Goal: Task Accomplishment & Management: Complete application form

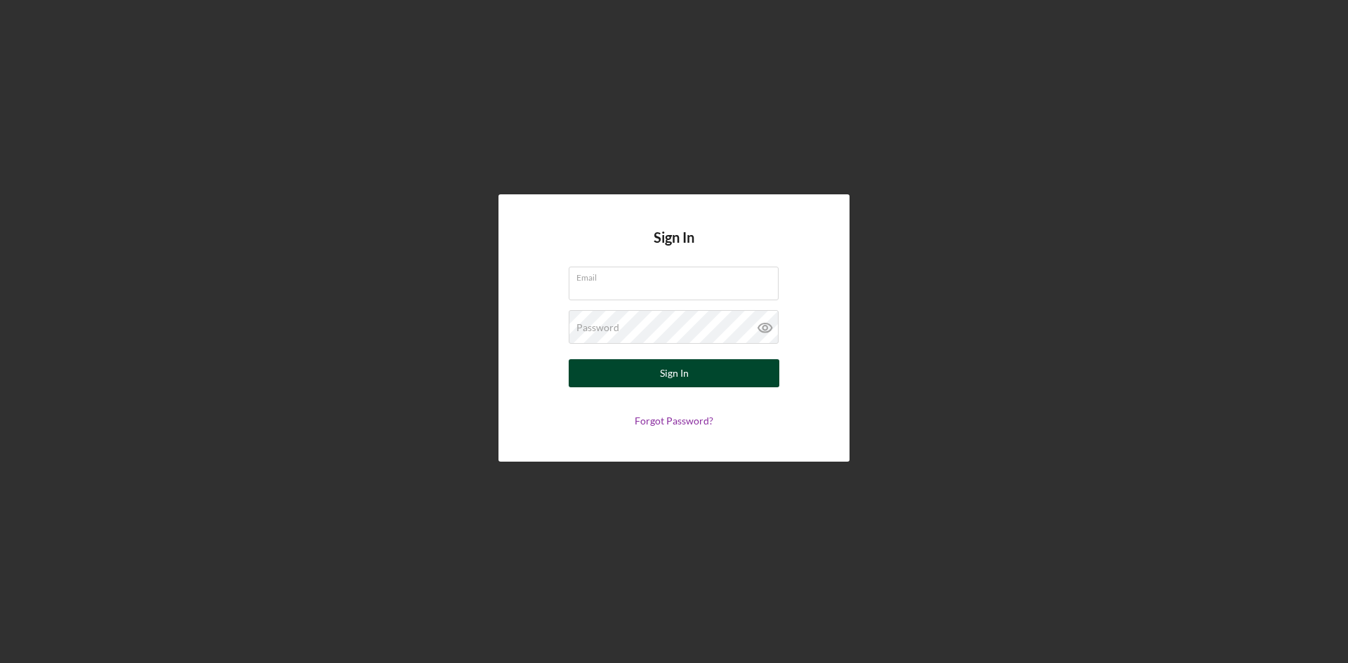
type input "[EMAIL_ADDRESS][DOMAIN_NAME]"
click at [639, 370] on button "Sign In" at bounding box center [673, 373] width 211 height 28
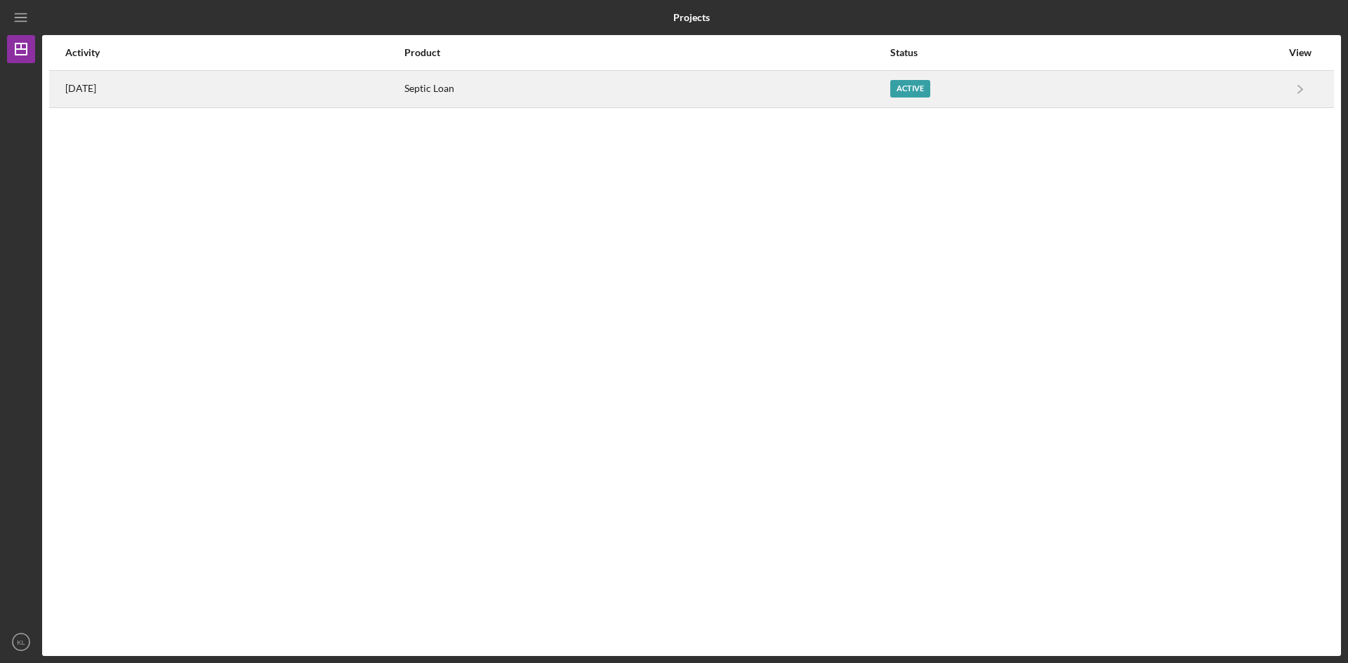
click at [930, 92] on div "Active" at bounding box center [910, 89] width 40 height 18
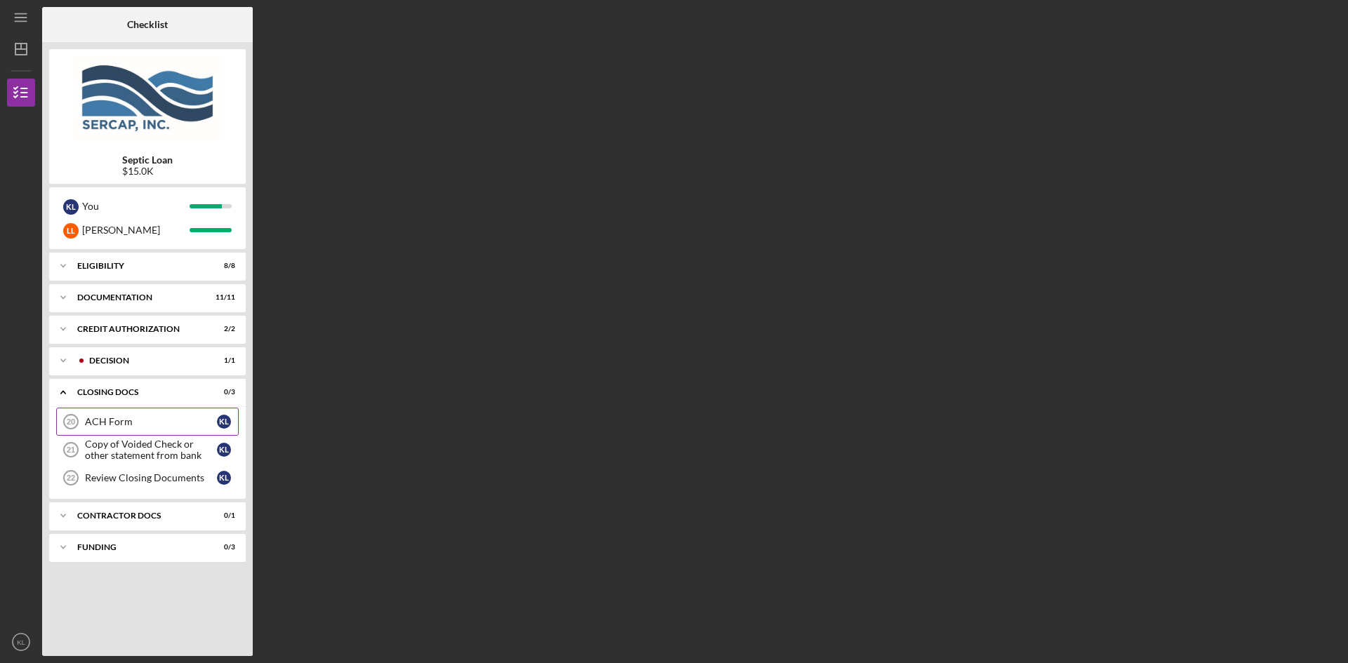
click at [142, 420] on div "ACH Form" at bounding box center [151, 421] width 132 height 11
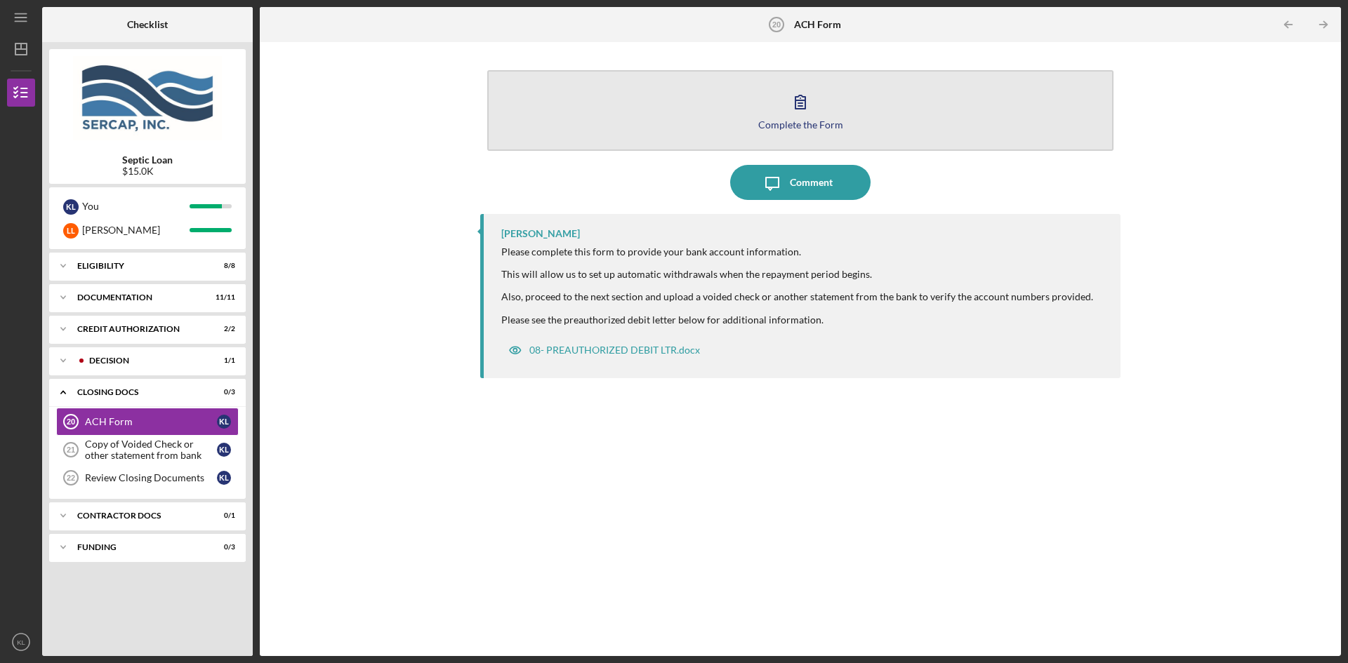
click at [804, 124] on div "Complete the Form" at bounding box center [800, 124] width 85 height 11
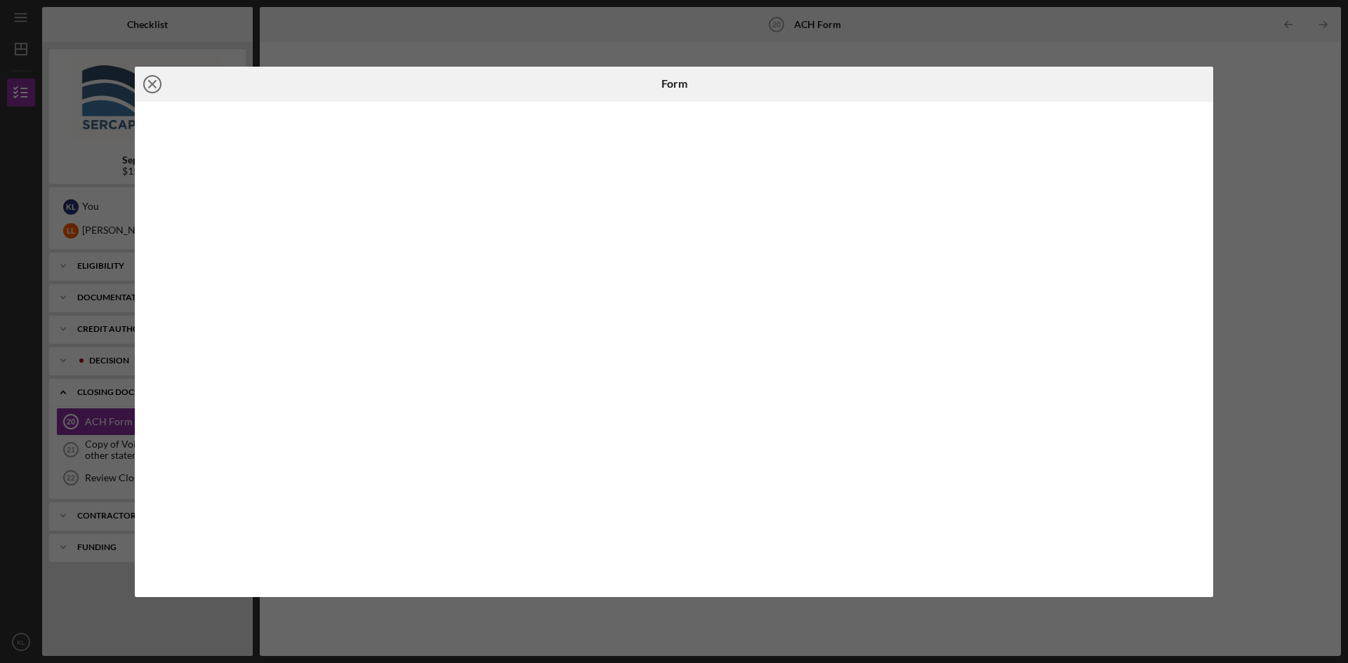
click at [148, 81] on icon "Icon/Close" at bounding box center [152, 84] width 35 height 35
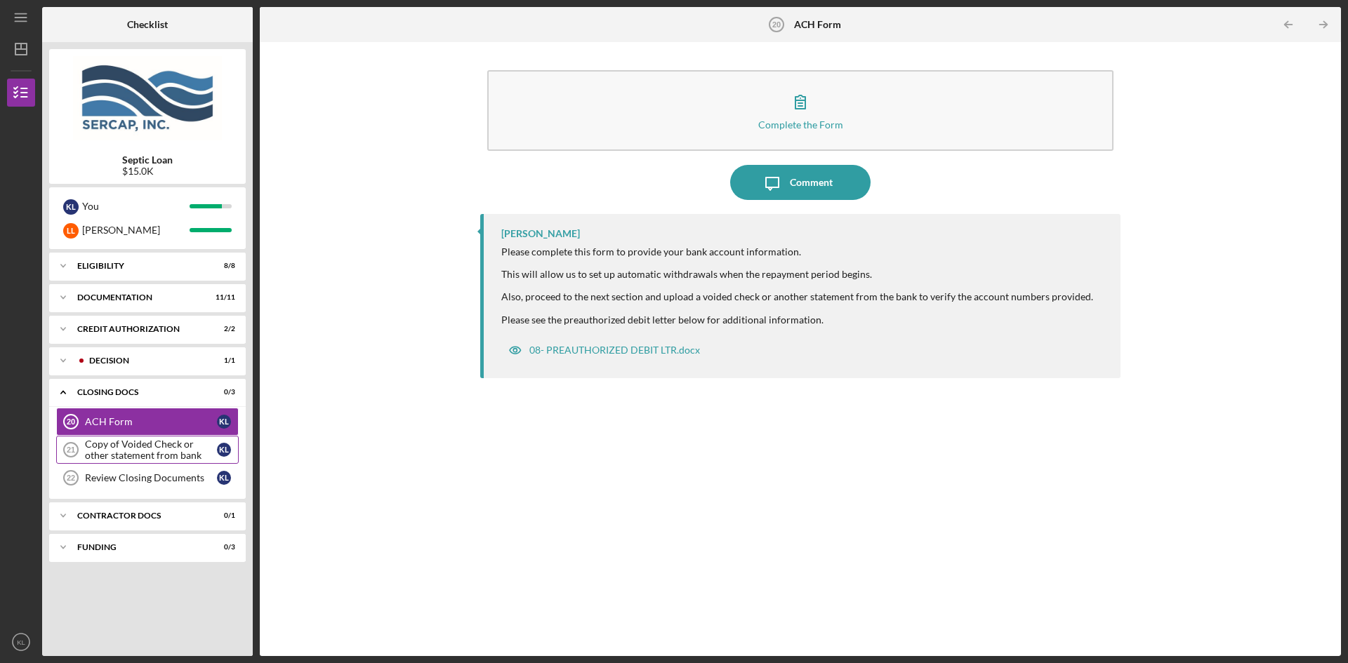
click at [117, 445] on div "Copy of Voided Check or other statement from bank" at bounding box center [151, 450] width 132 height 22
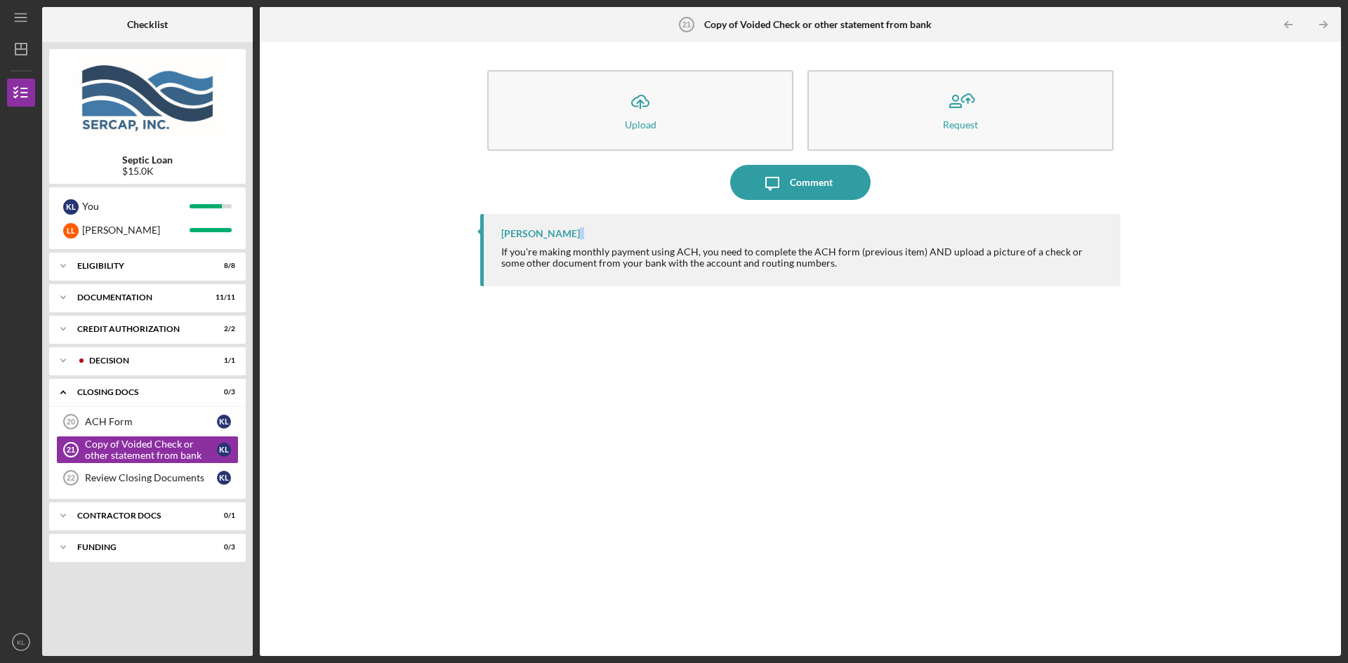
click at [355, 244] on div "Icon/Upload Upload Request Icon/Message Comment [PERSON_NAME] If you're making …" at bounding box center [800, 349] width 1067 height 600
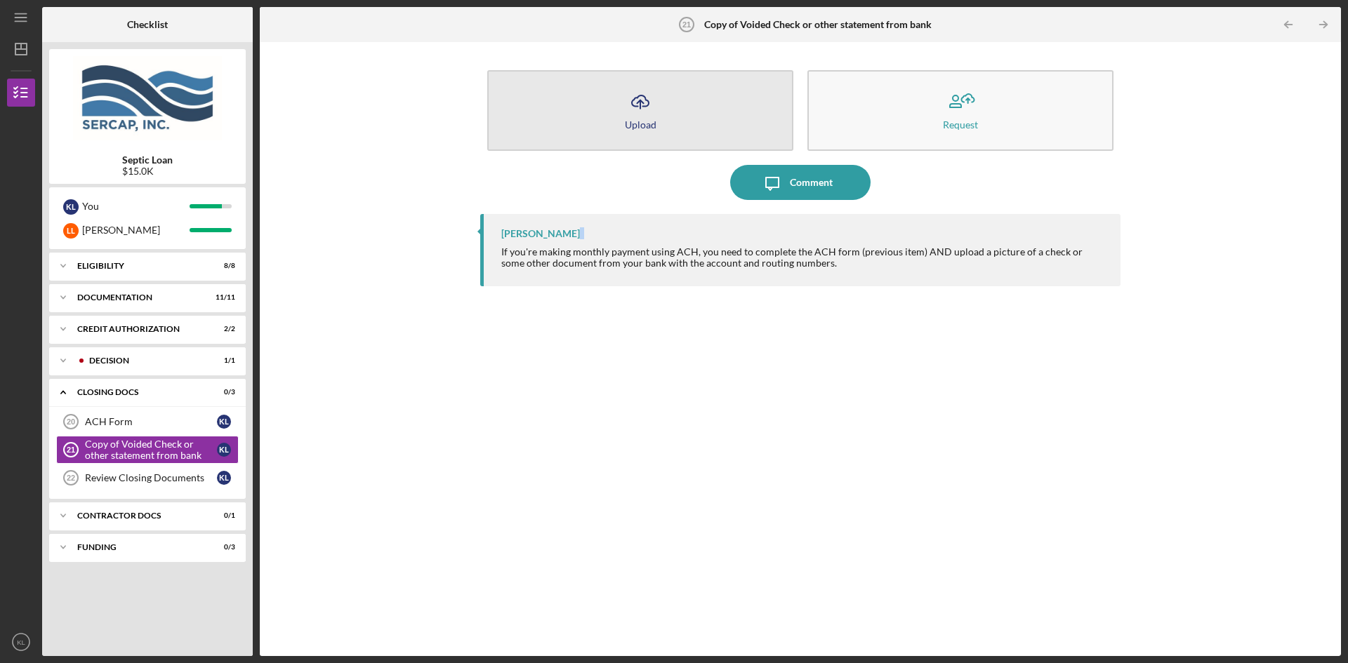
click at [644, 105] on icon "Icon/Upload" at bounding box center [640, 101] width 35 height 35
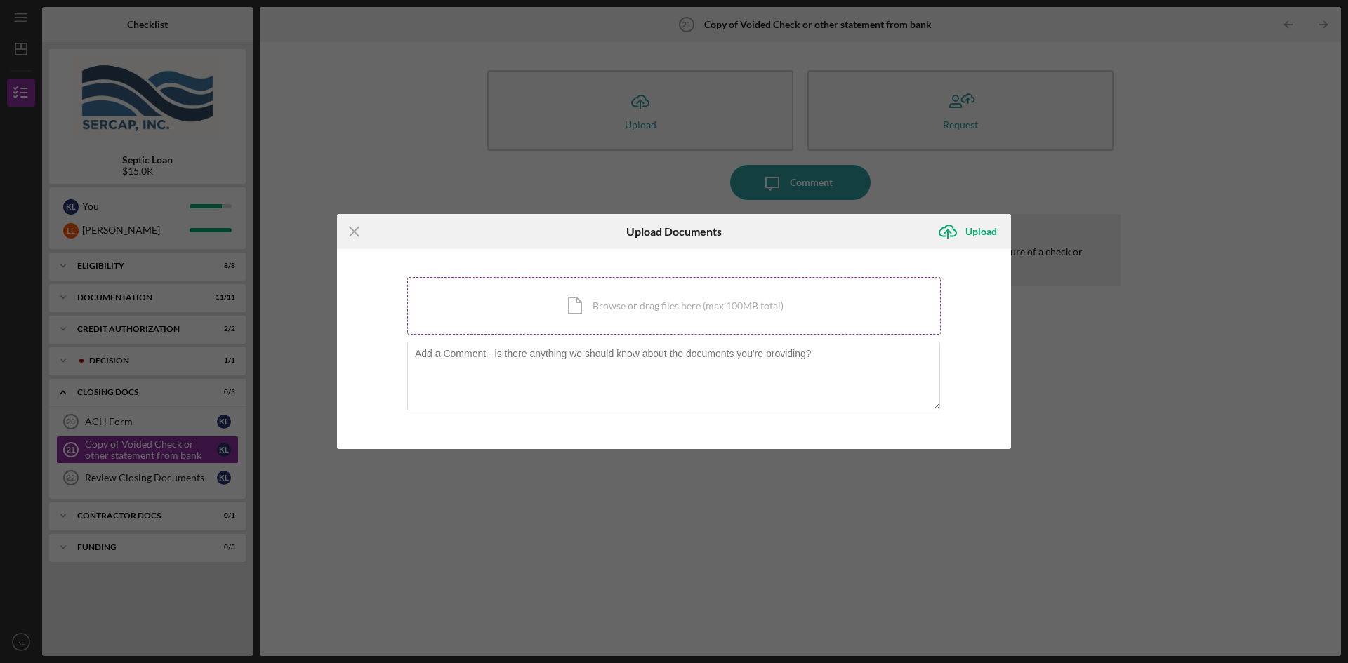
click at [635, 306] on div "Icon/Document Browse or drag files here (max 100MB total) Tap to choose files o…" at bounding box center [673, 306] width 533 height 58
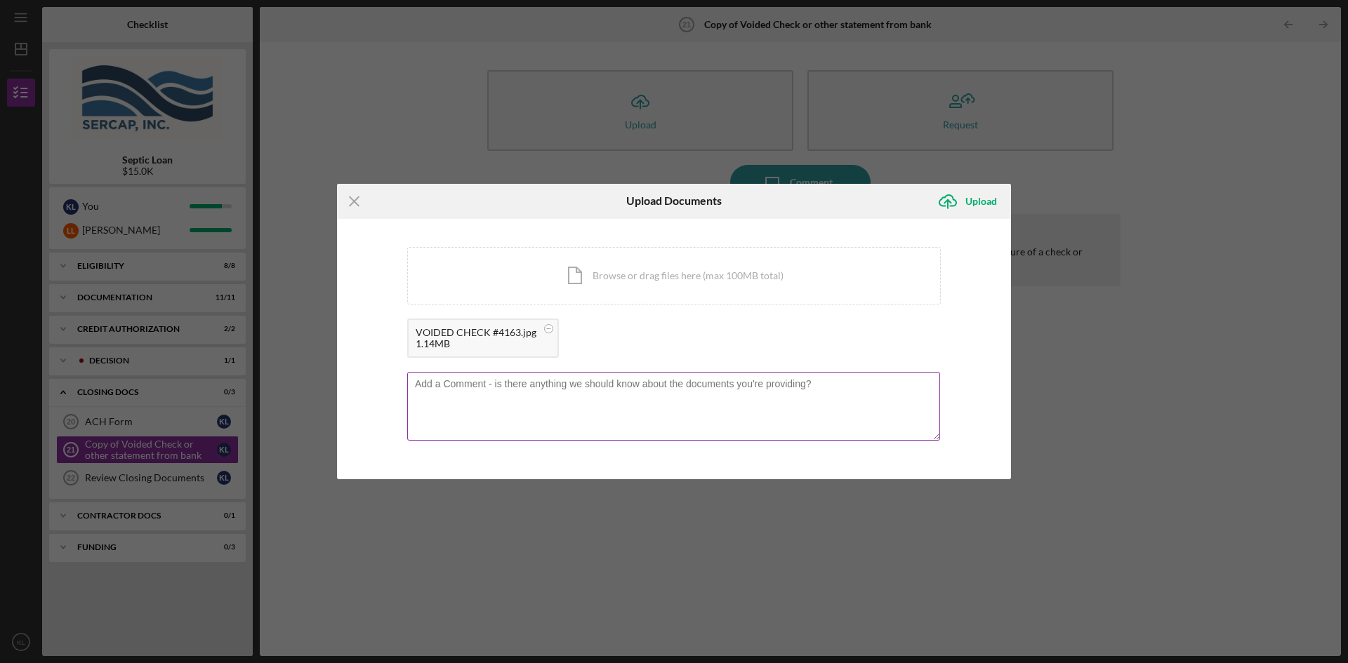
click at [444, 382] on textarea at bounding box center [673, 406] width 533 height 69
type textarea "Copy of Voided check #4163"
click at [977, 203] on div "Upload" at bounding box center [981, 201] width 32 height 28
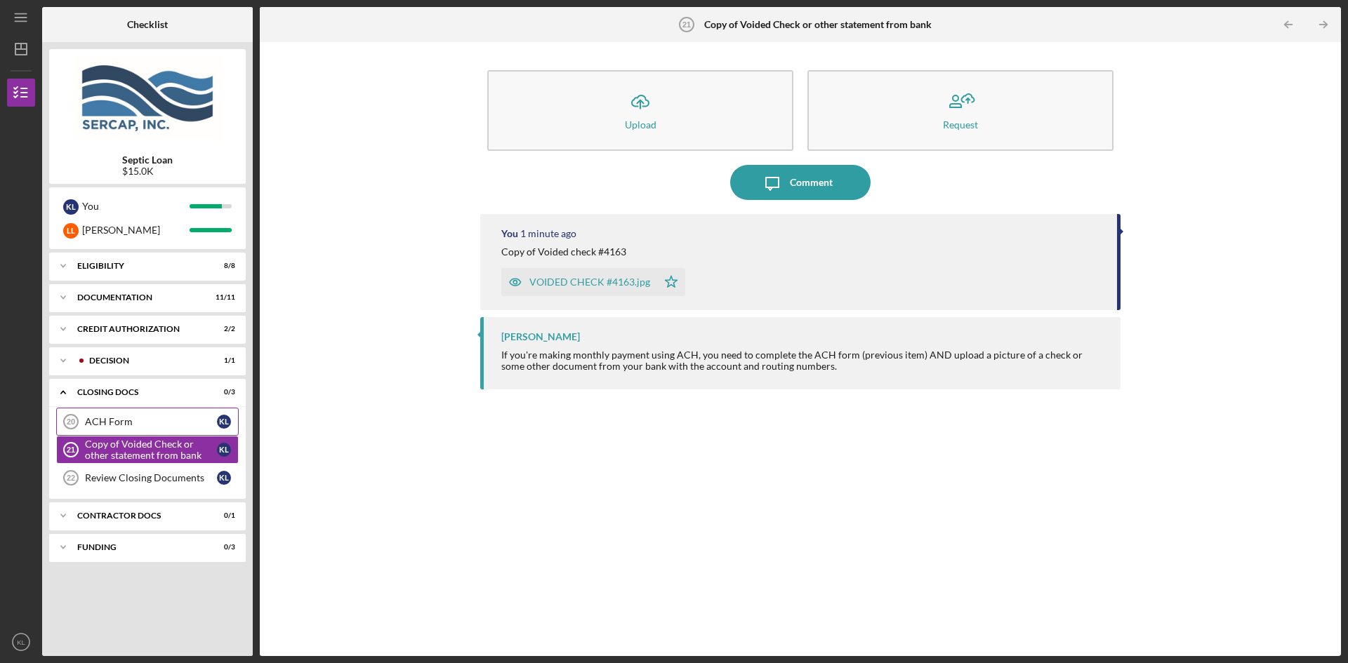
click at [108, 425] on div "ACH Form" at bounding box center [151, 421] width 132 height 11
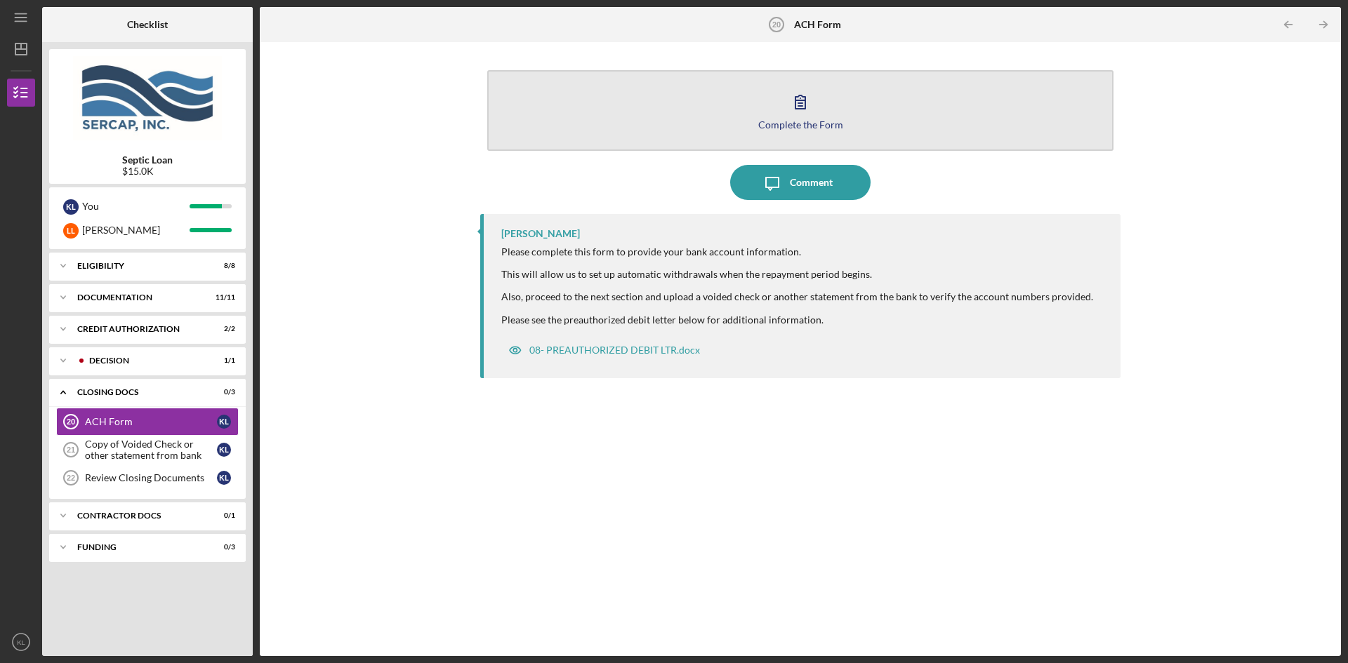
click at [792, 117] on icon "button" at bounding box center [800, 101] width 35 height 35
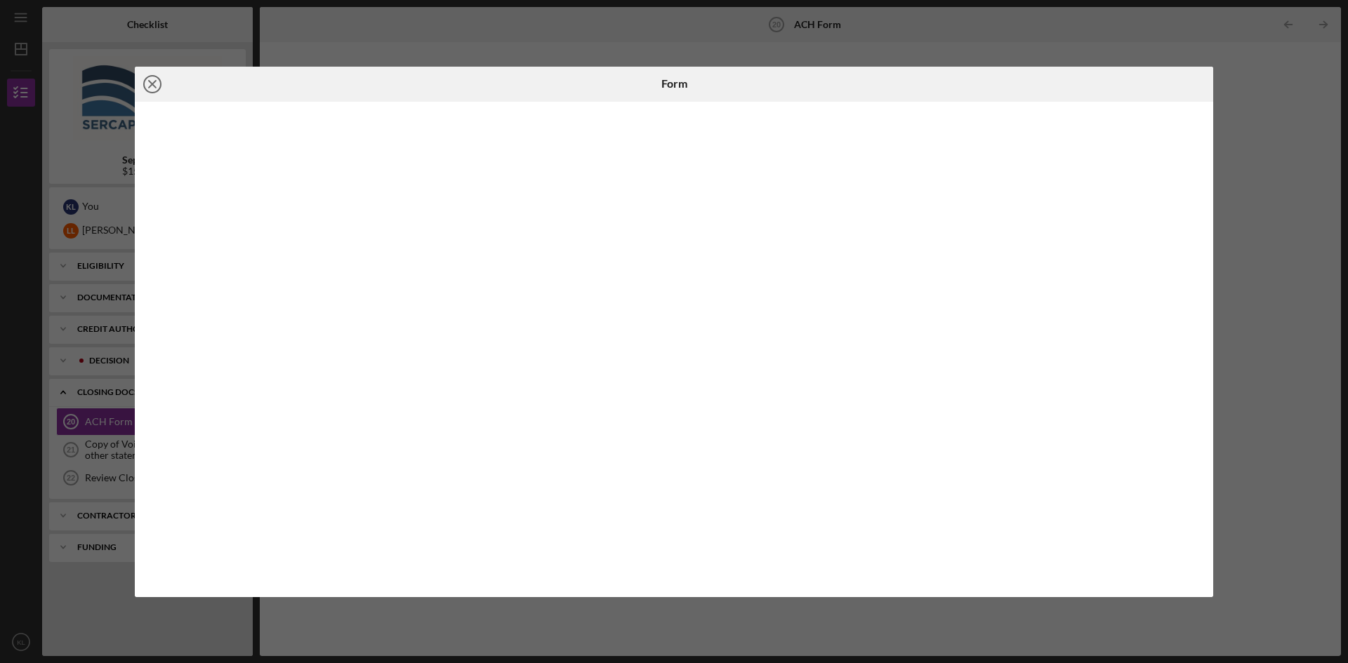
click at [152, 86] on icon "Icon/Close" at bounding box center [152, 84] width 35 height 35
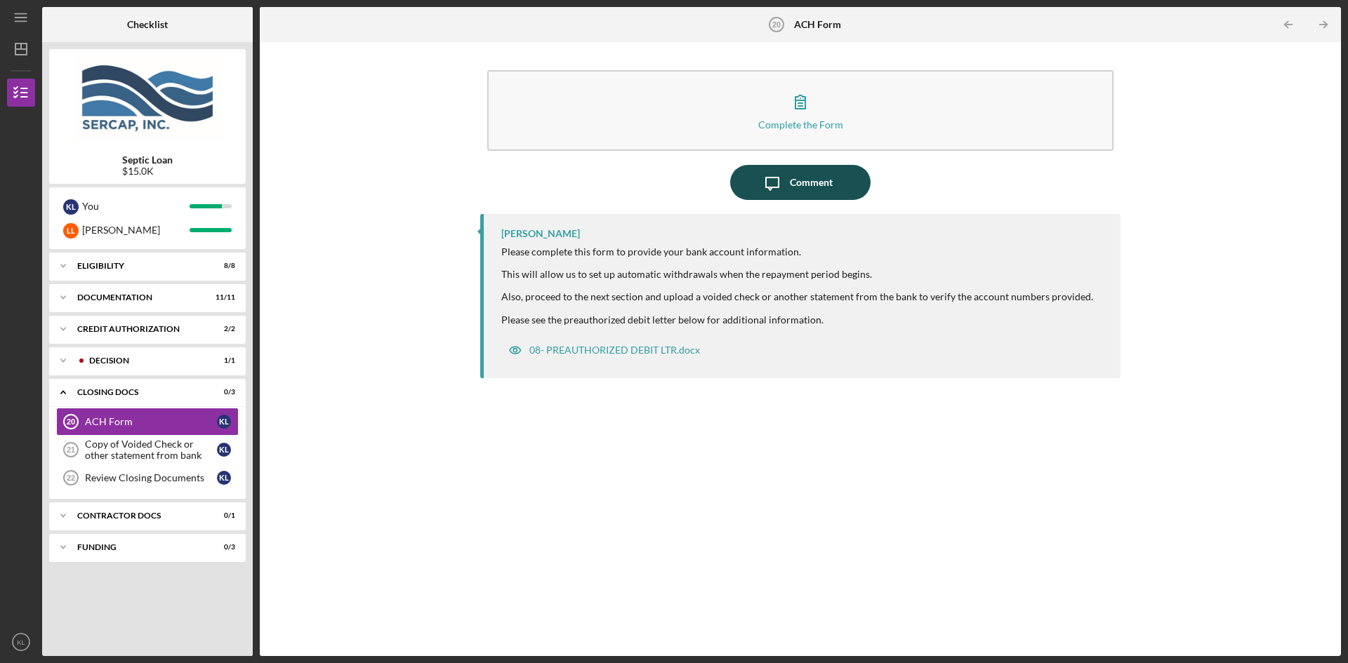
click at [809, 178] on div "Comment" at bounding box center [811, 182] width 43 height 35
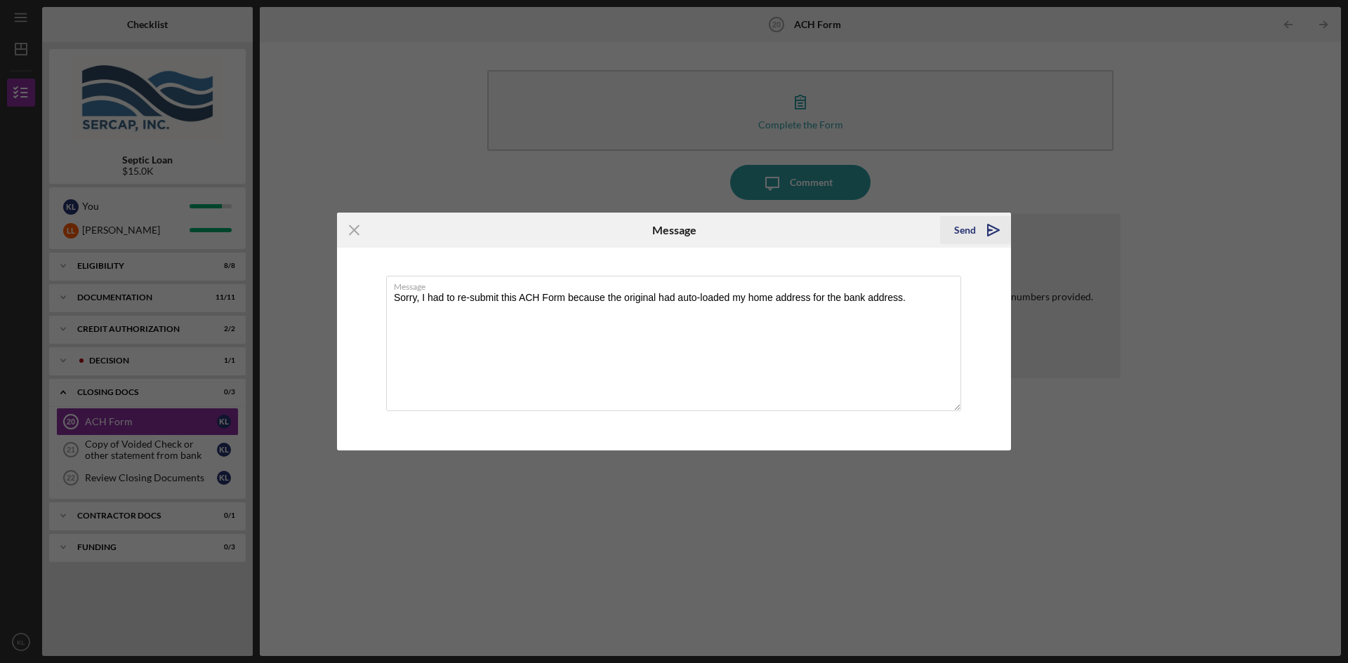
type textarea "Sorry, I had to re-submit this ACH Form because the original had auto-loaded my…"
click at [993, 232] on icon "Icon/icon-invite-send" at bounding box center [993, 230] width 35 height 35
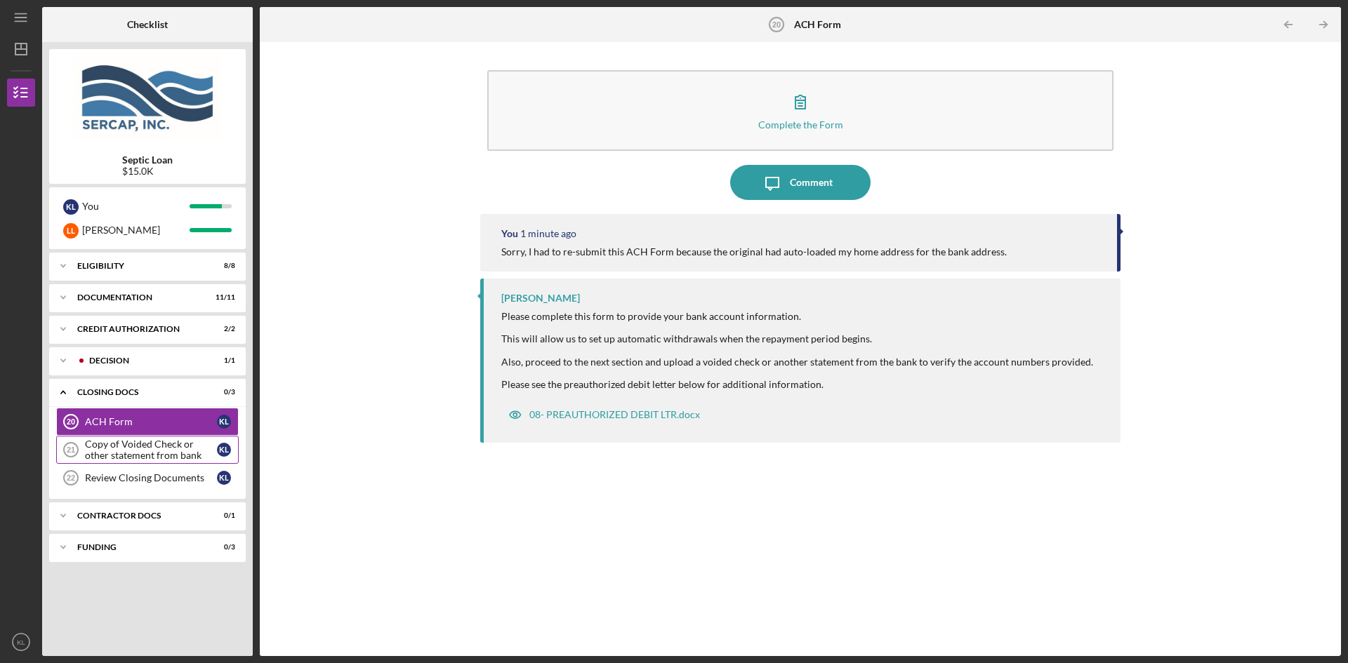
click at [149, 448] on div "Copy of Voided Check or other statement from bank" at bounding box center [151, 450] width 132 height 22
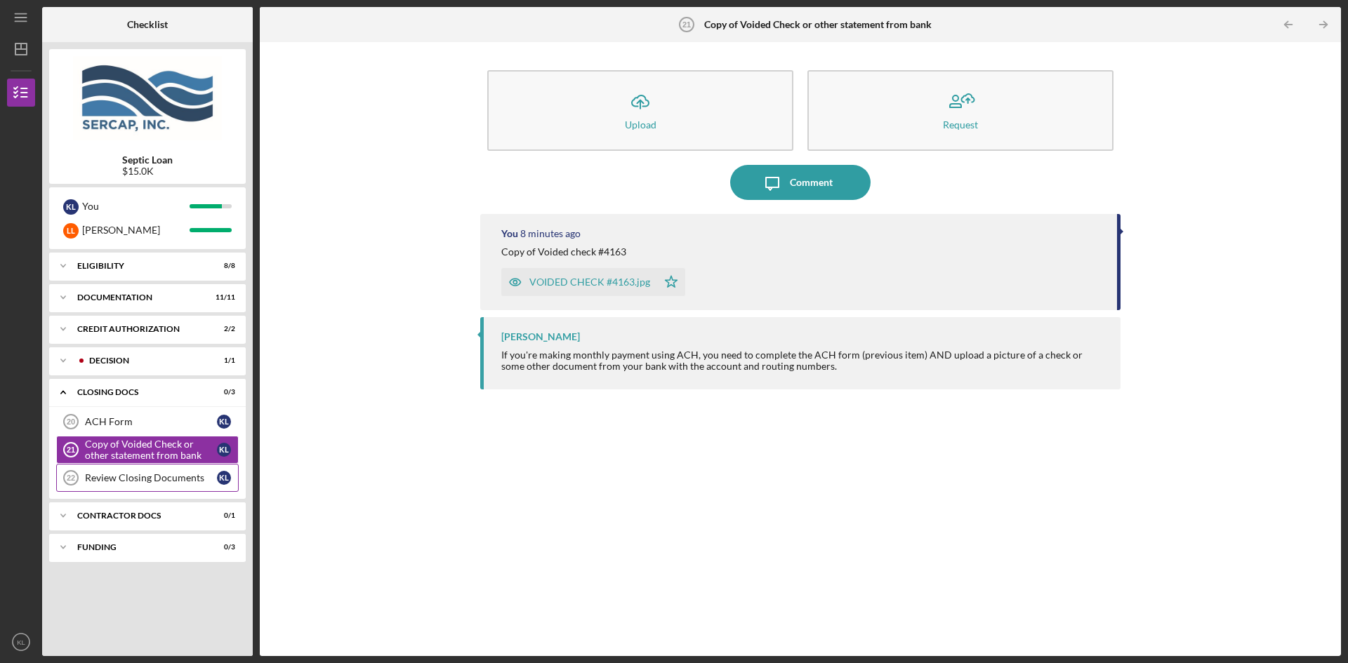
click at [146, 478] on div "Review Closing Documents" at bounding box center [151, 477] width 132 height 11
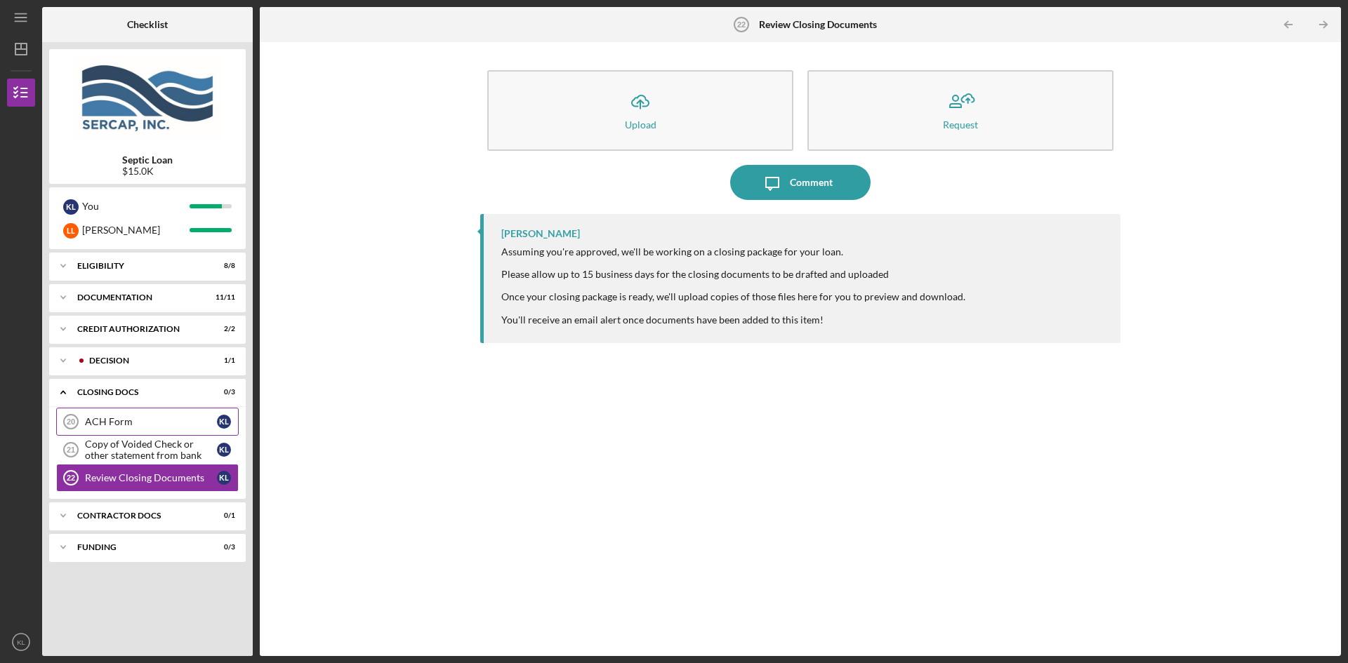
click at [140, 427] on div "ACH Form" at bounding box center [151, 421] width 132 height 11
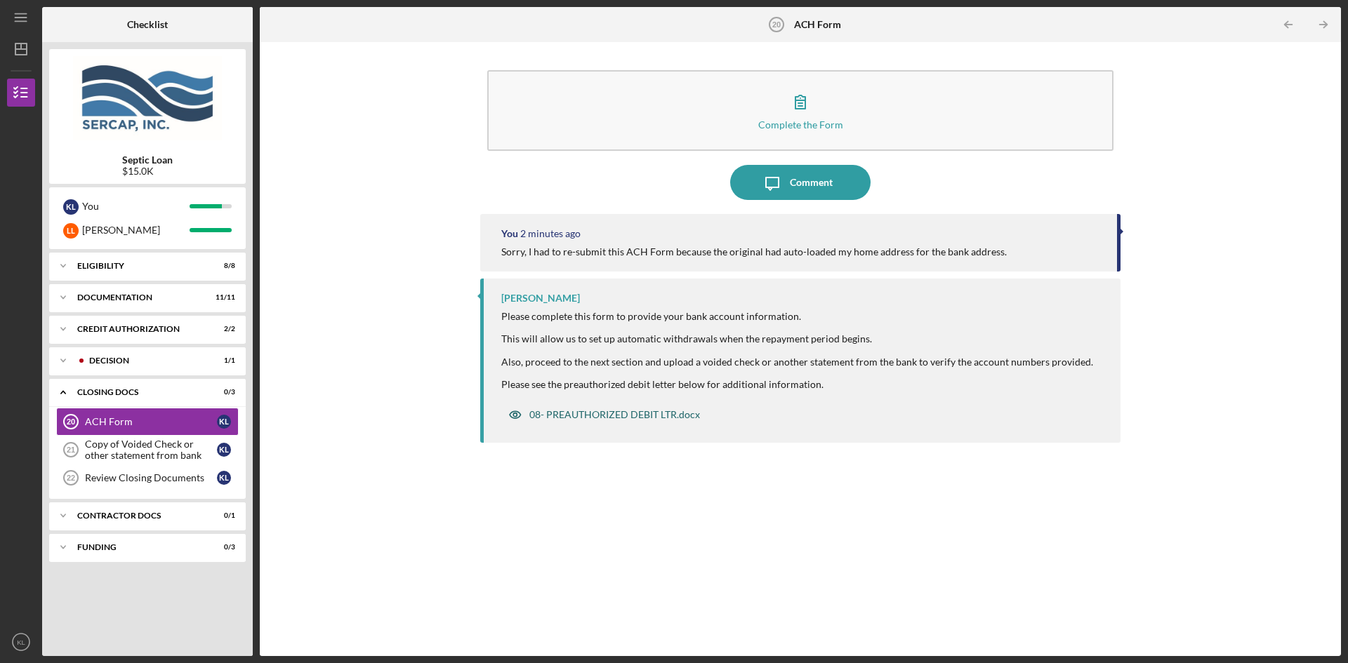
click at [592, 414] on div "08- PREAUTHORIZED DEBIT LTR.docx" at bounding box center [614, 414] width 171 height 11
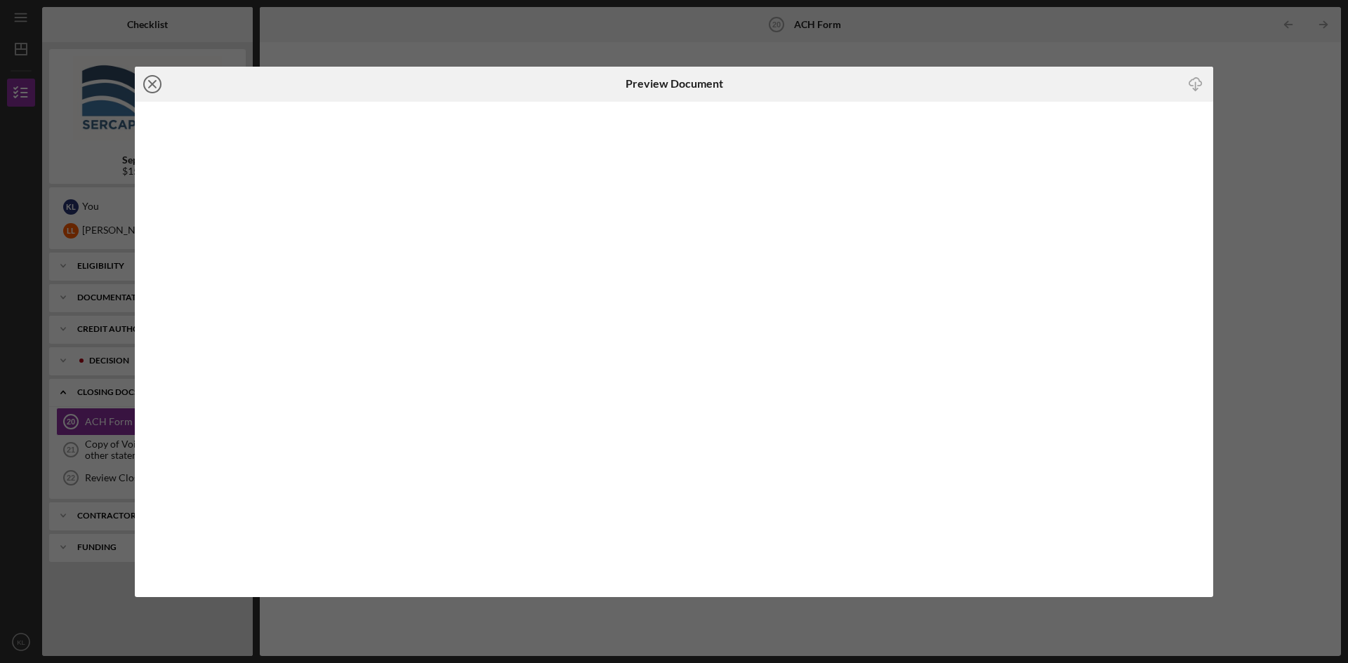
click at [147, 81] on icon "Icon/Close" at bounding box center [152, 84] width 35 height 35
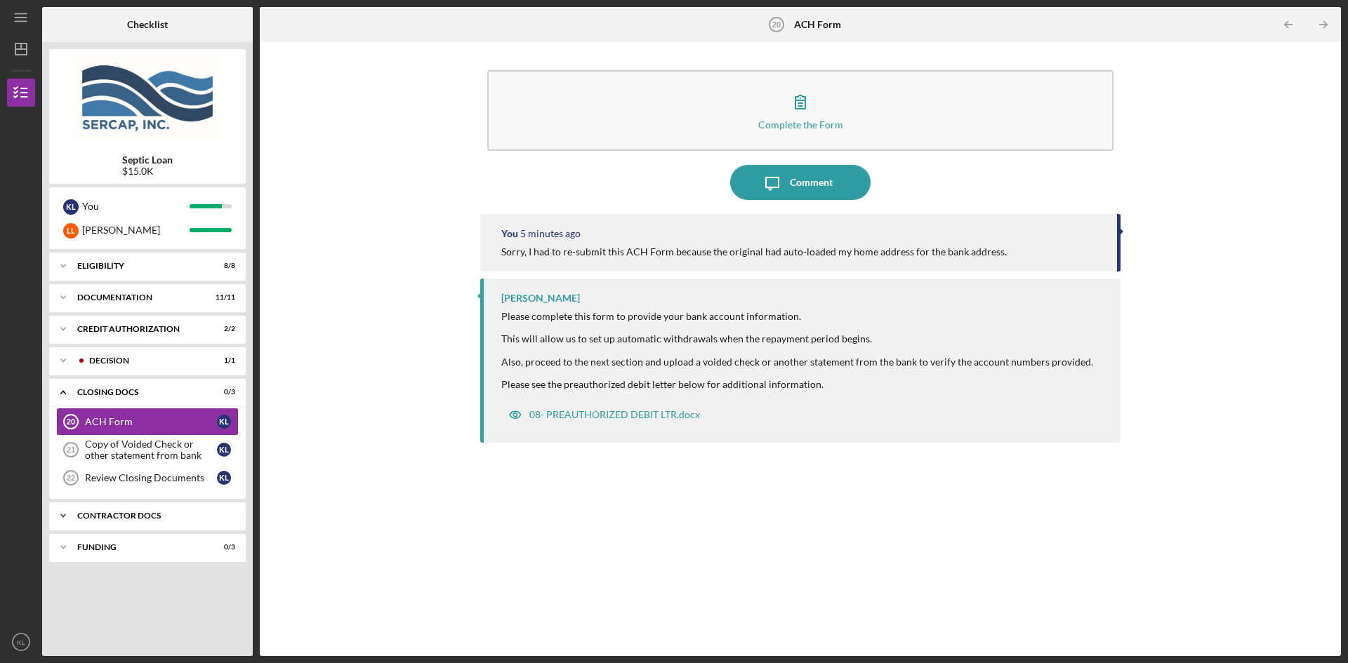
click at [140, 516] on div "Contractor Docs" at bounding box center [152, 516] width 151 height 8
click at [102, 545] on div "Invoice for SERCAP Fees" at bounding box center [151, 545] width 132 height 11
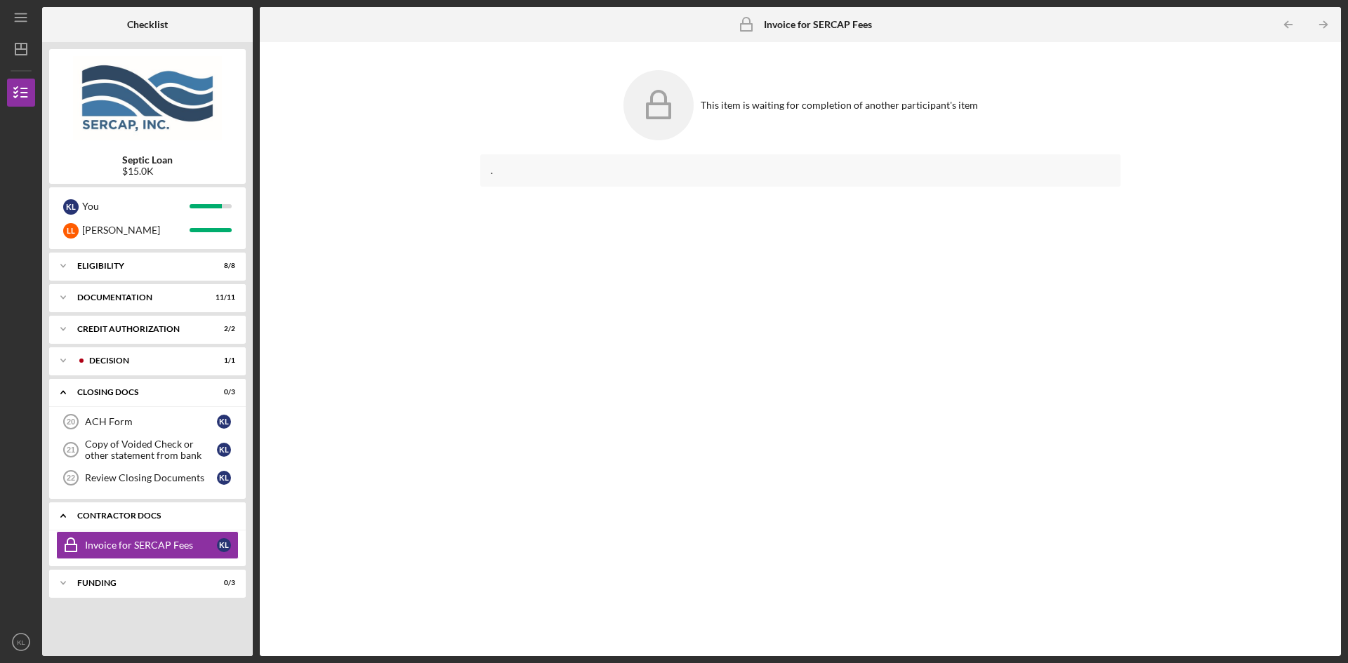
click at [93, 517] on div "Contractor Docs" at bounding box center [152, 516] width 151 height 8
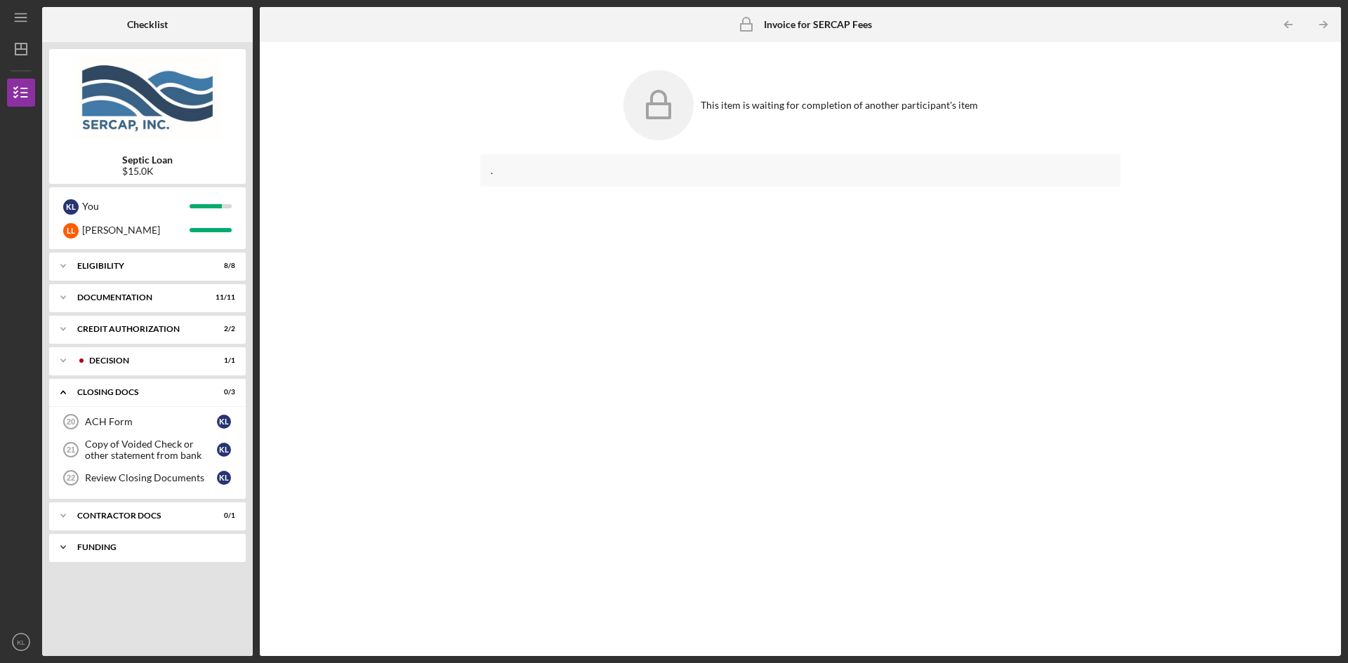
click at [93, 546] on div "Funding" at bounding box center [152, 547] width 151 height 8
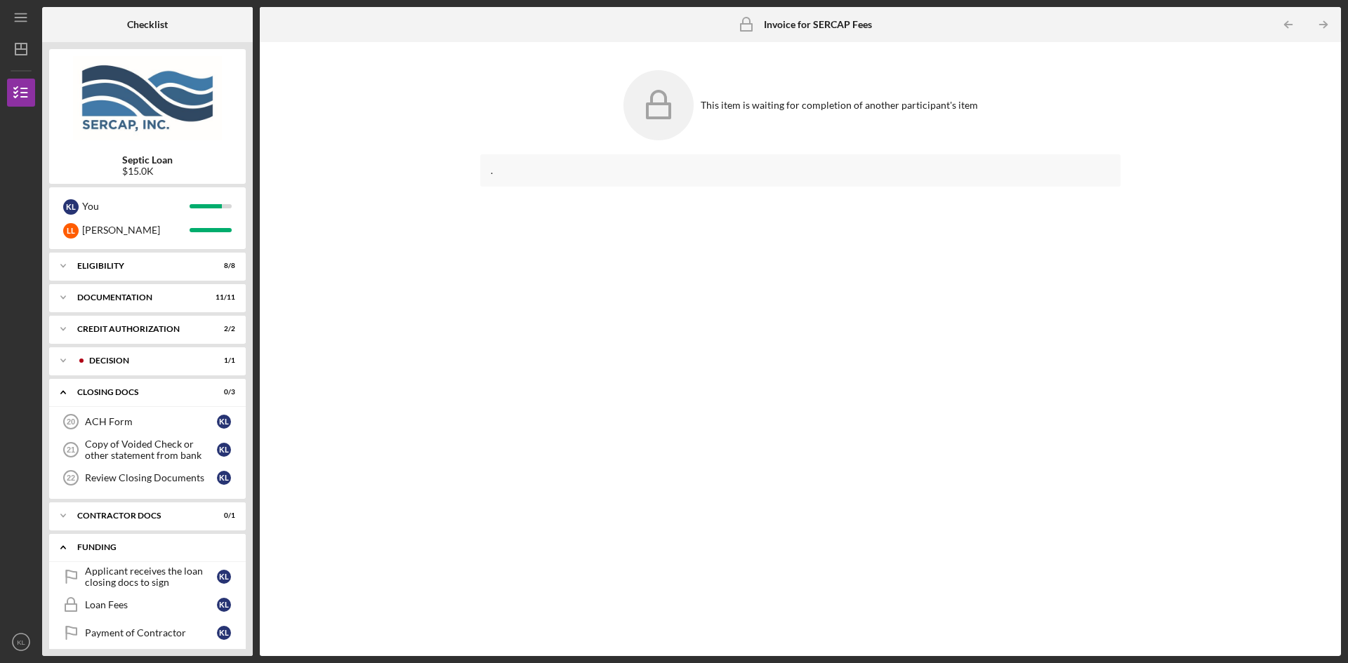
scroll to position [12, 0]
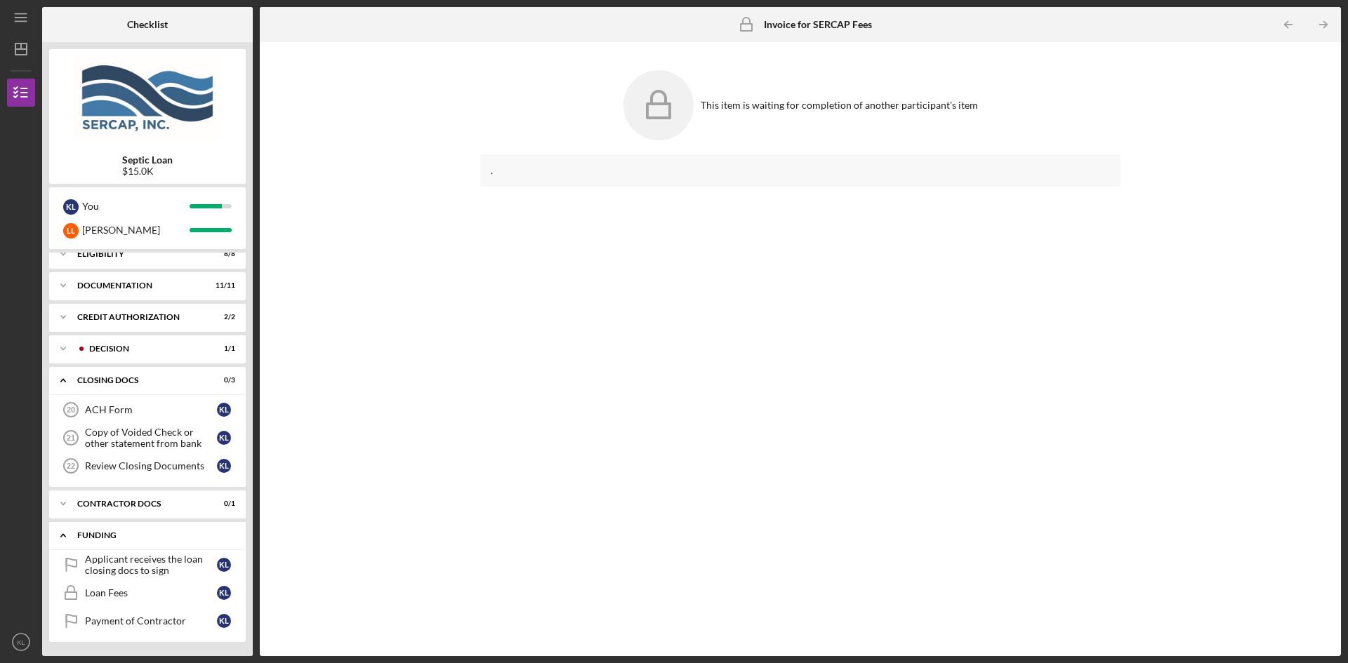
click at [76, 537] on icon "Icon/Expander" at bounding box center [63, 535] width 28 height 28
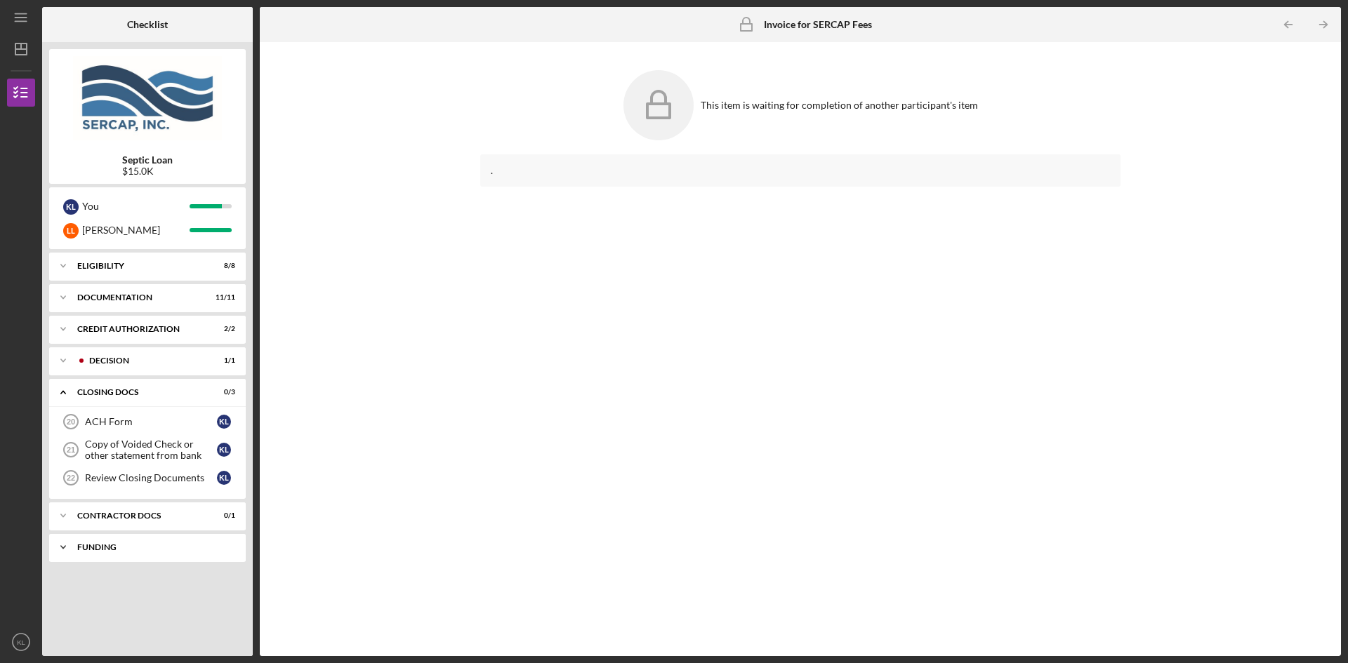
scroll to position [0, 0]
click at [98, 515] on div "Contractor Docs" at bounding box center [152, 516] width 151 height 8
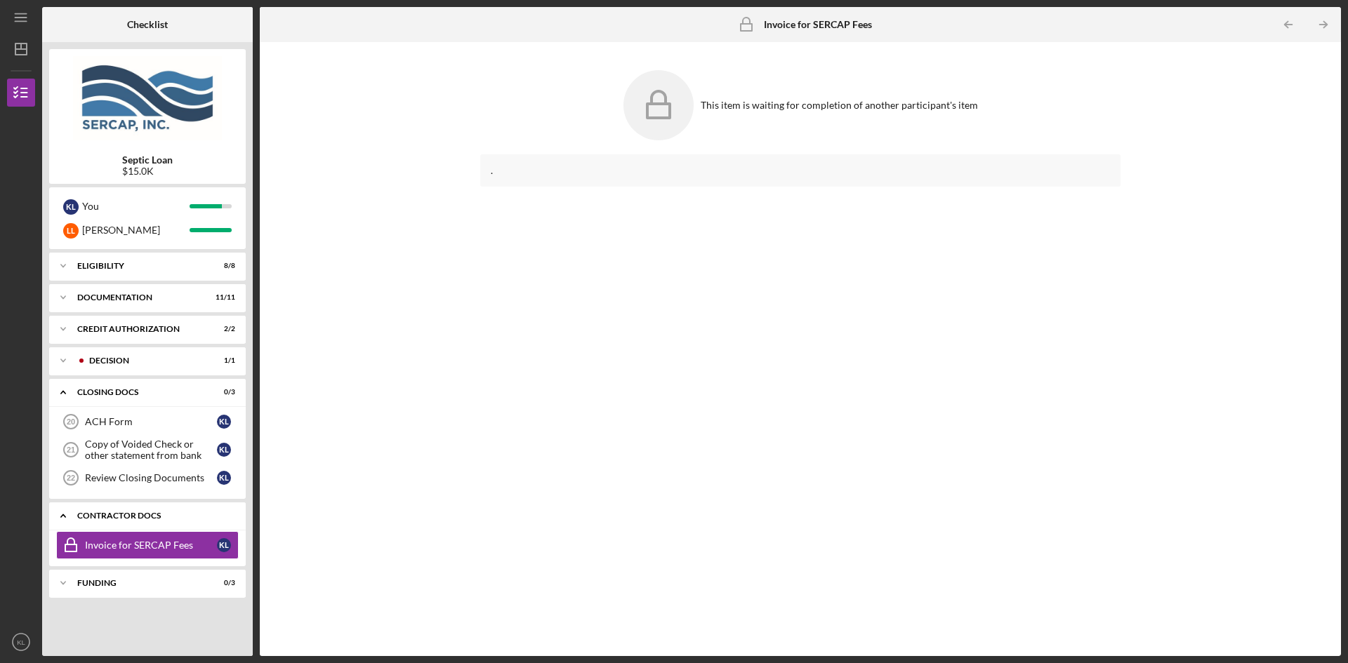
click at [113, 514] on div "Contractor Docs" at bounding box center [152, 516] width 151 height 8
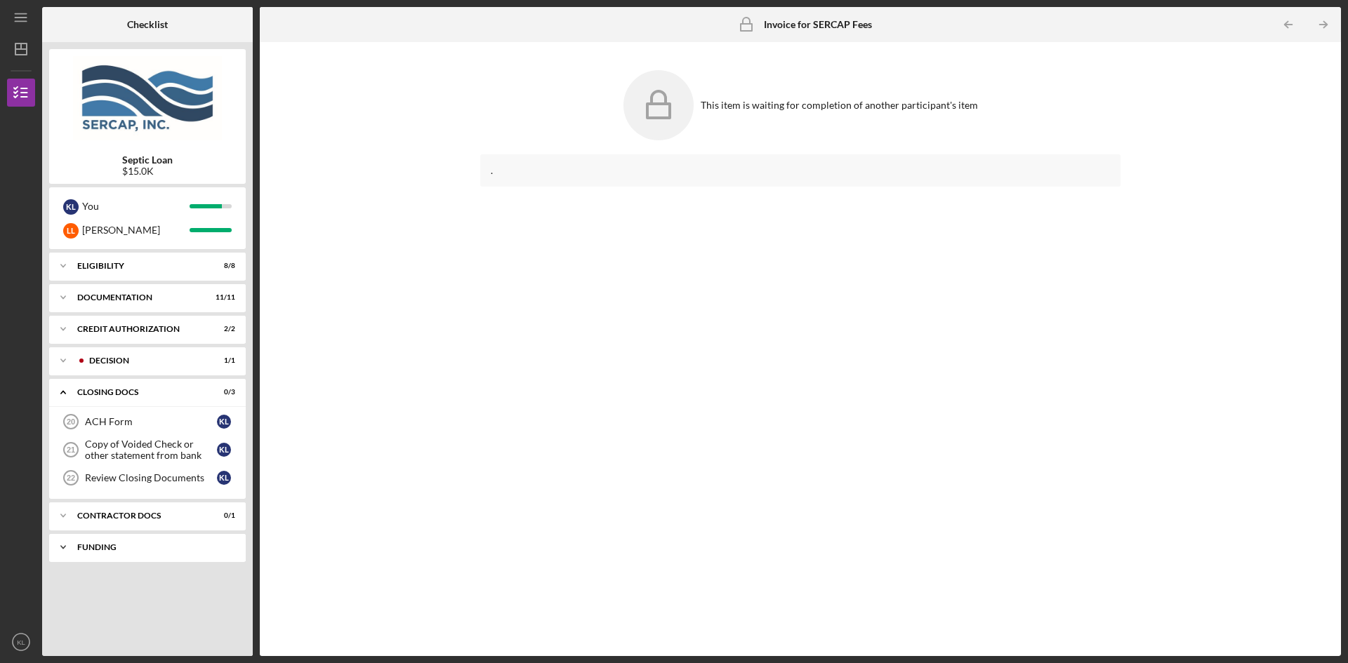
click at [110, 547] on div "Funding" at bounding box center [152, 547] width 151 height 8
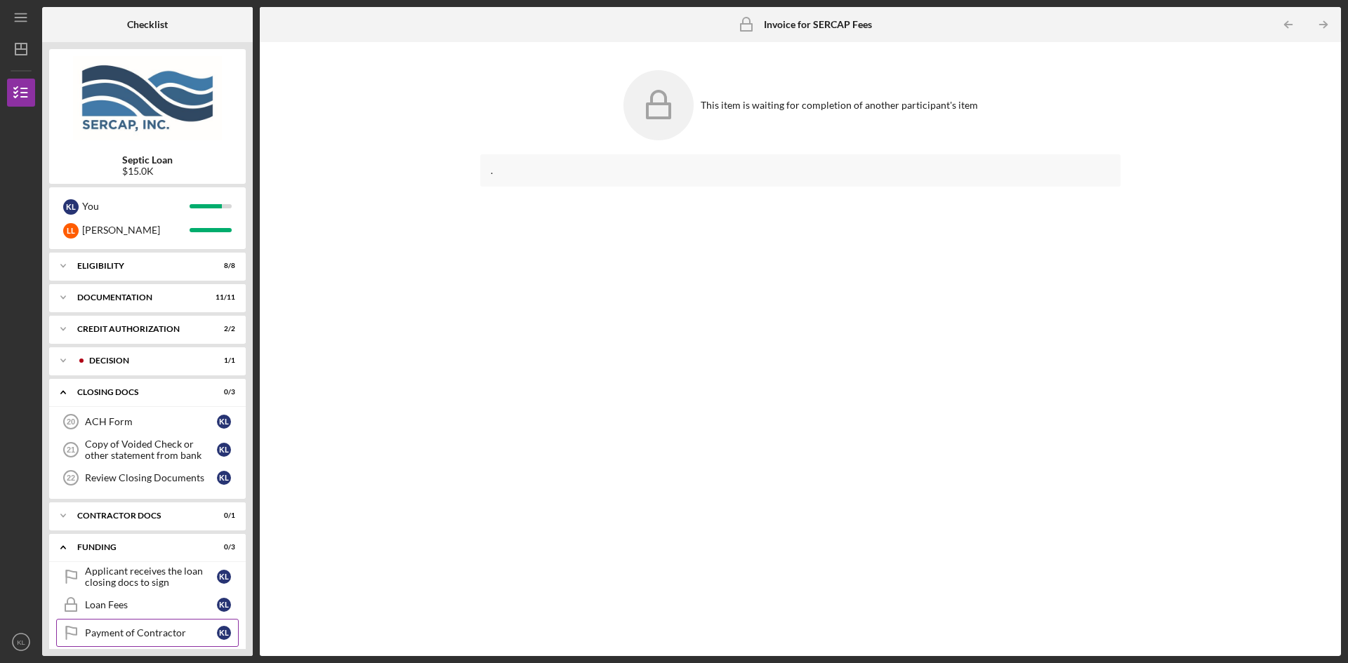
scroll to position [12, 0]
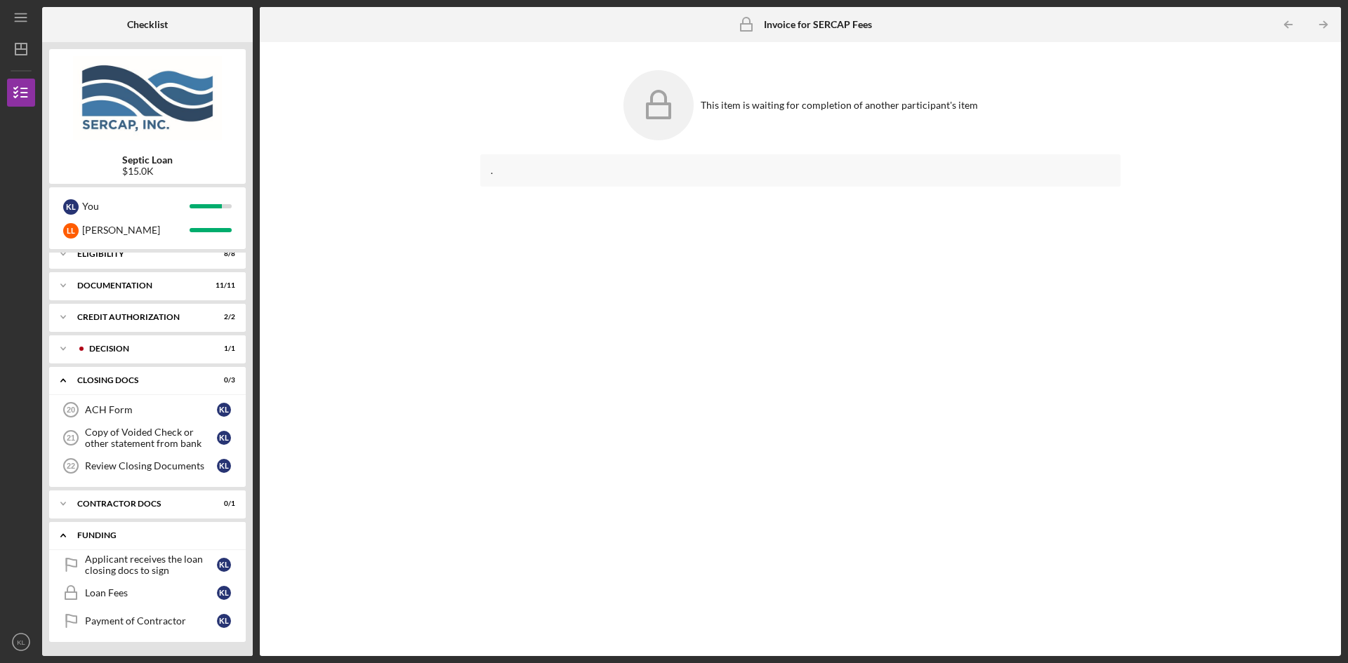
click at [81, 531] on div "Funding" at bounding box center [152, 535] width 151 height 8
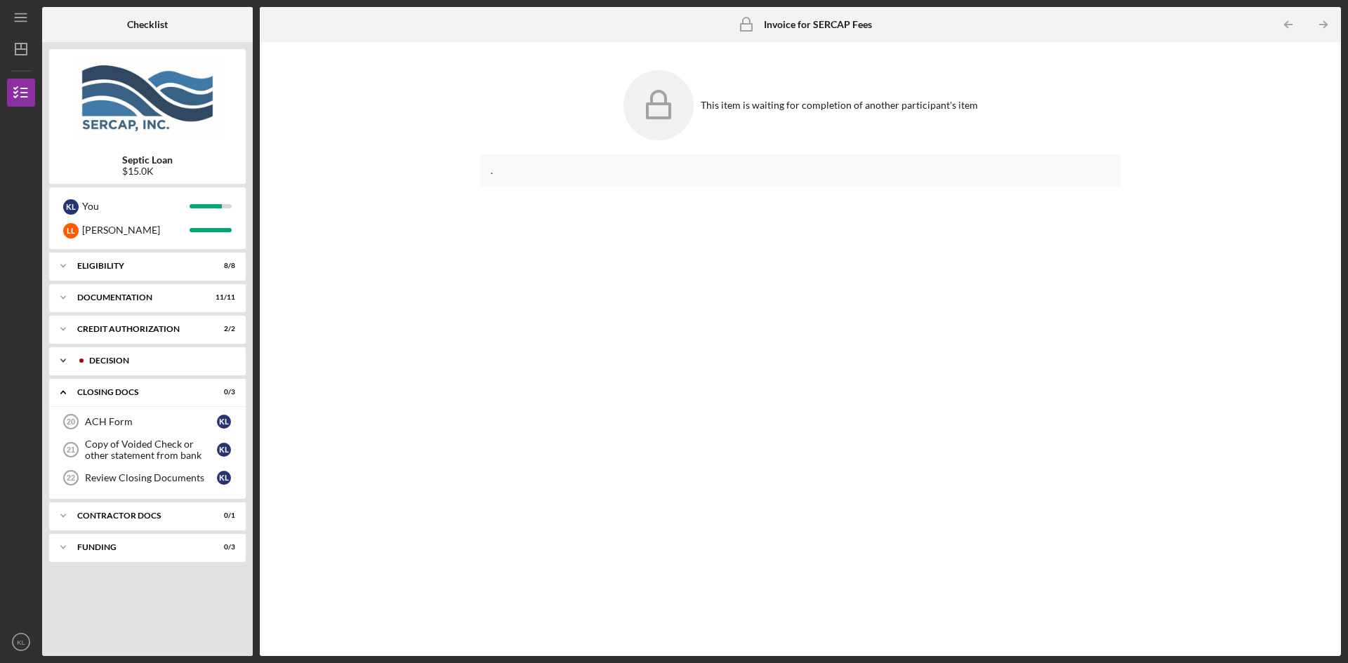
click at [128, 361] on div "Decision" at bounding box center [158, 361] width 139 height 8
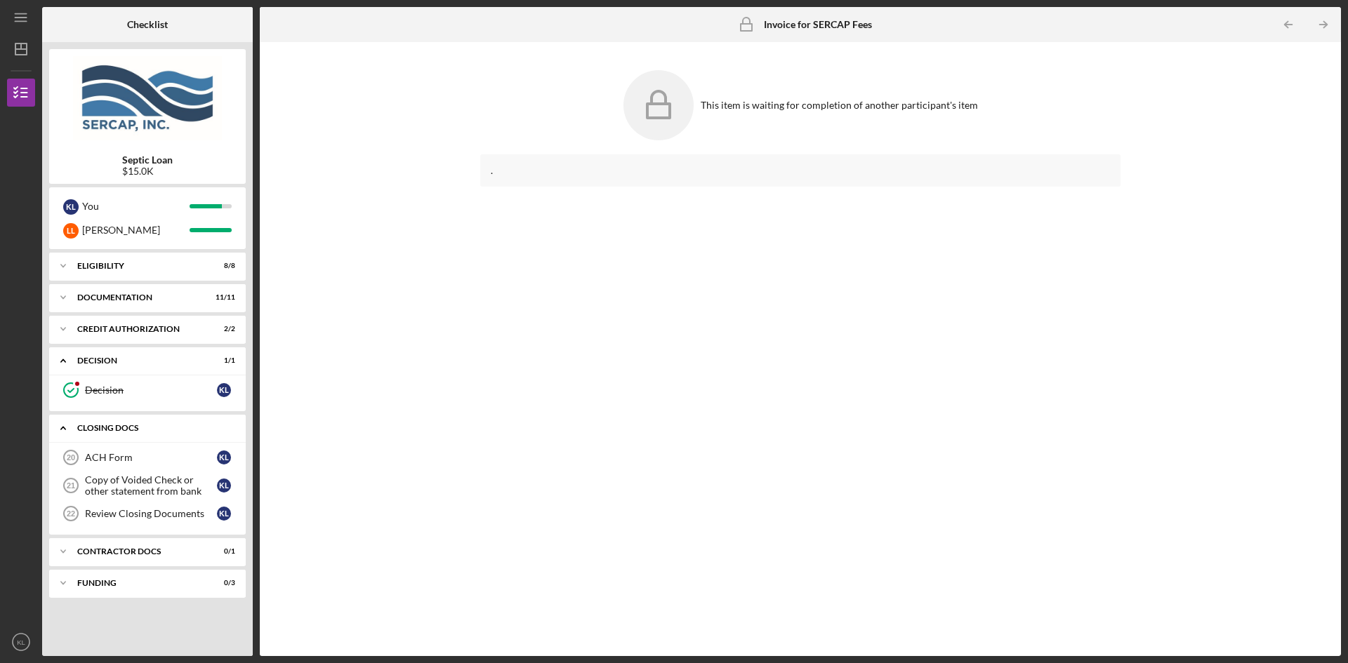
click at [101, 422] on div "Icon/Expander CLOSING DOCS 0 / 3" at bounding box center [147, 428] width 197 height 29
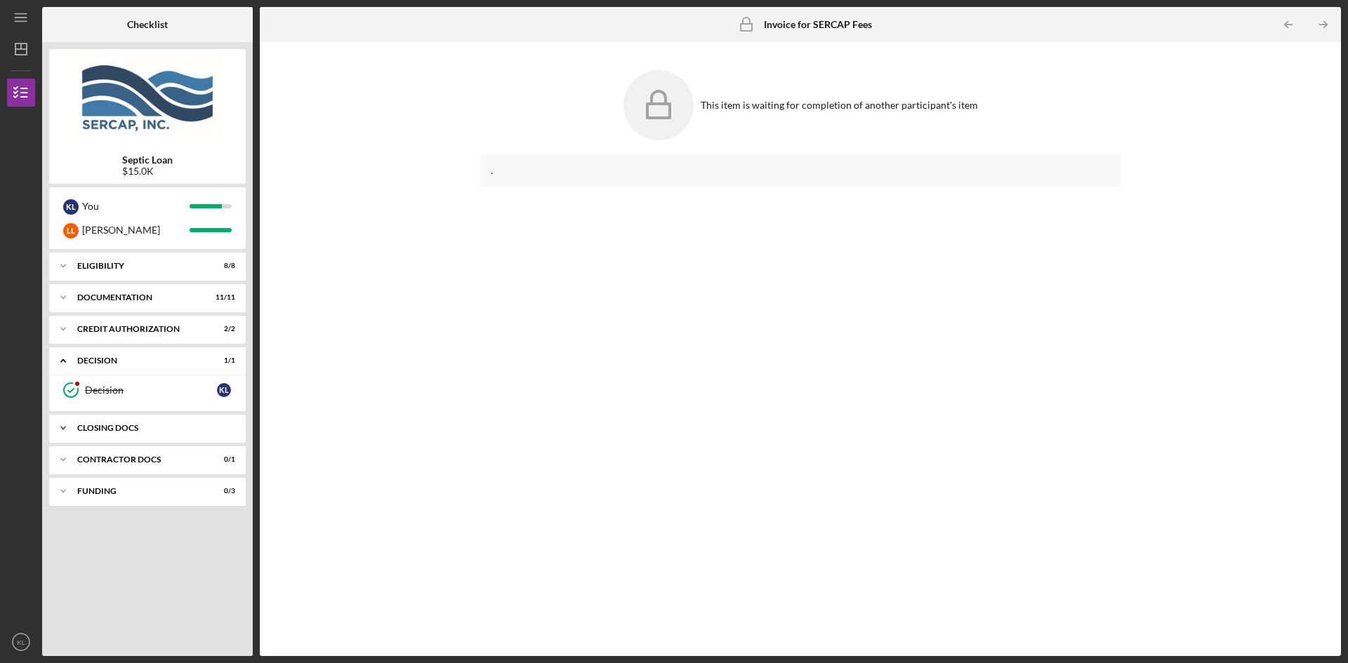
click at [149, 431] on div "CLOSING DOCS" at bounding box center [152, 428] width 151 height 8
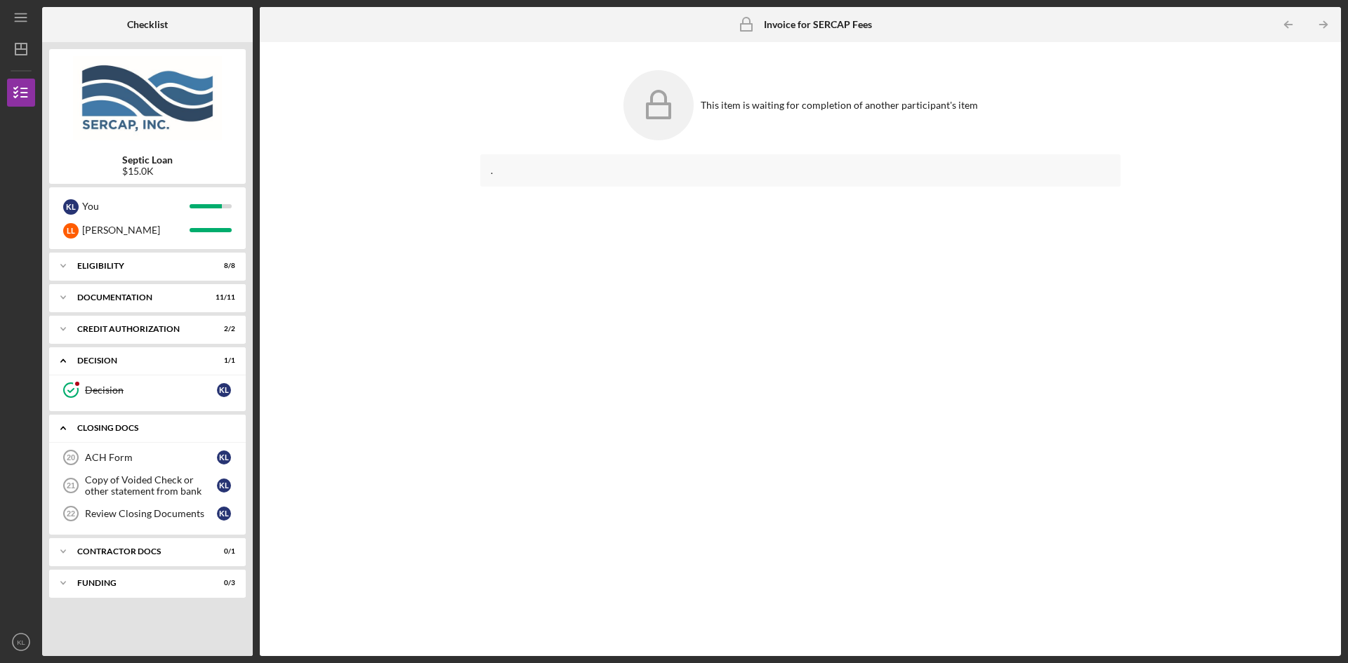
click at [73, 429] on icon "Icon/Expander" at bounding box center [63, 428] width 28 height 28
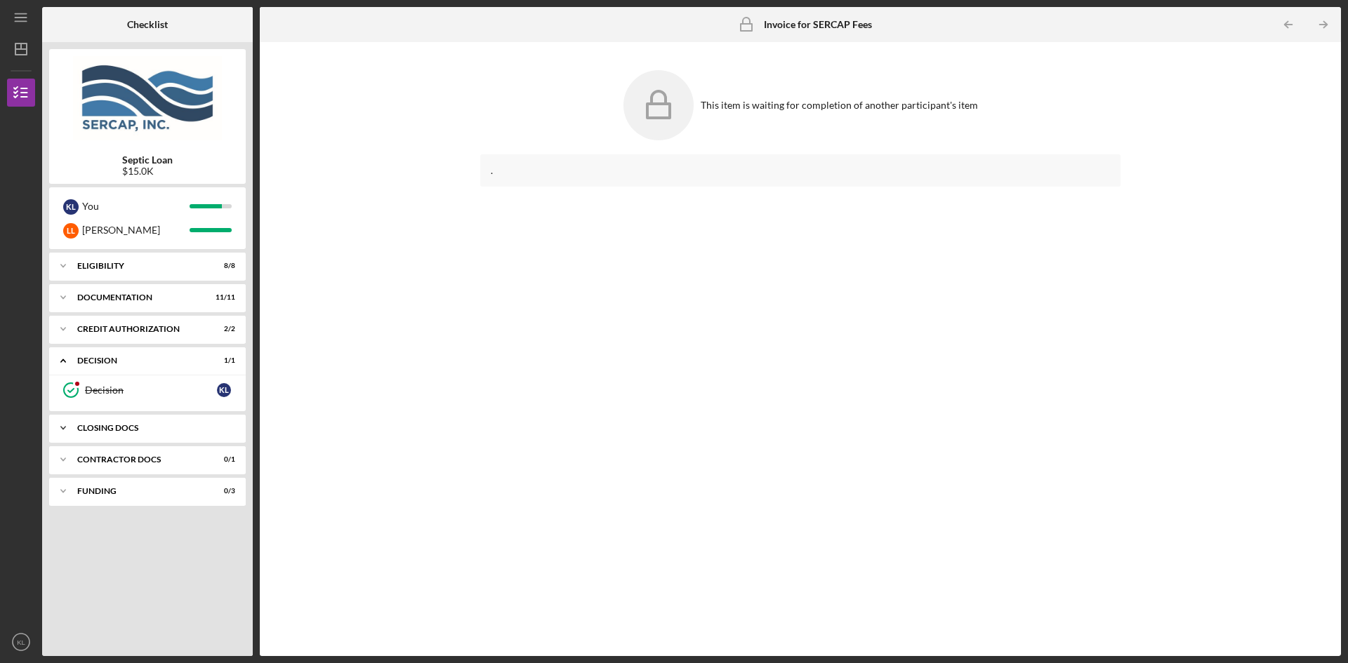
click at [122, 433] on div "Icon/Expander CLOSING DOCS 0 / 3" at bounding box center [147, 428] width 197 height 28
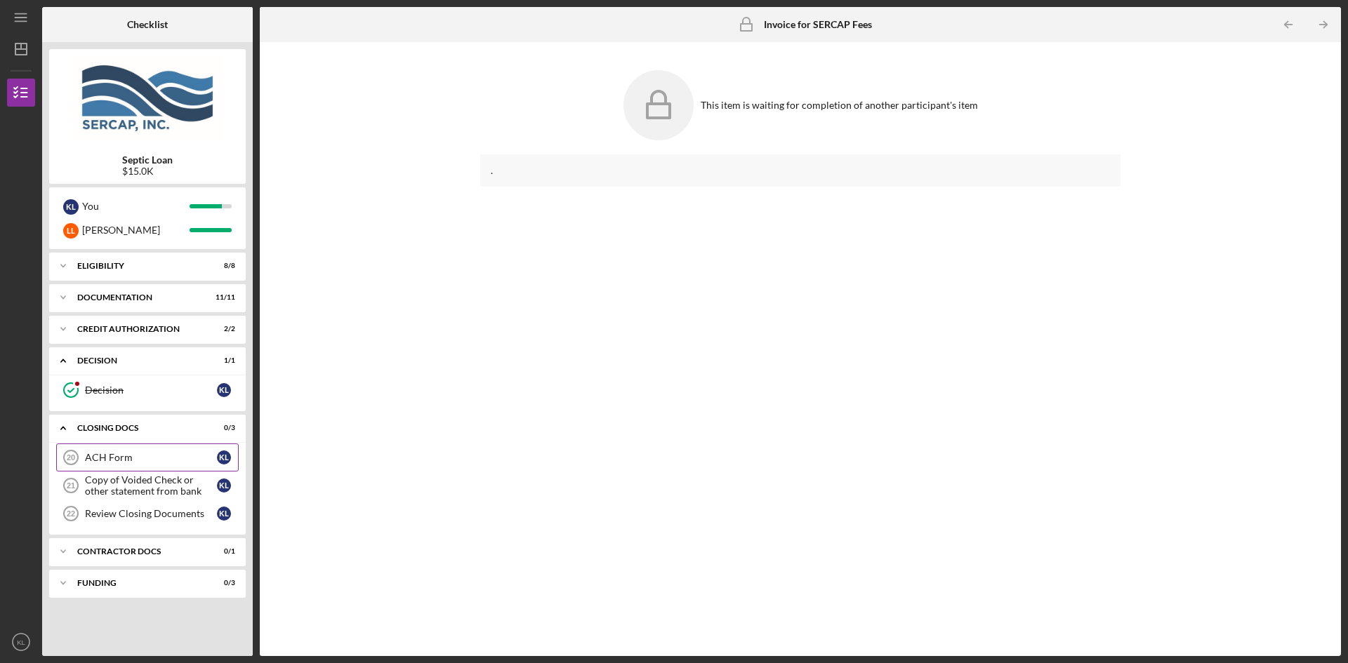
click at [124, 462] on div "ACH Form" at bounding box center [151, 457] width 132 height 11
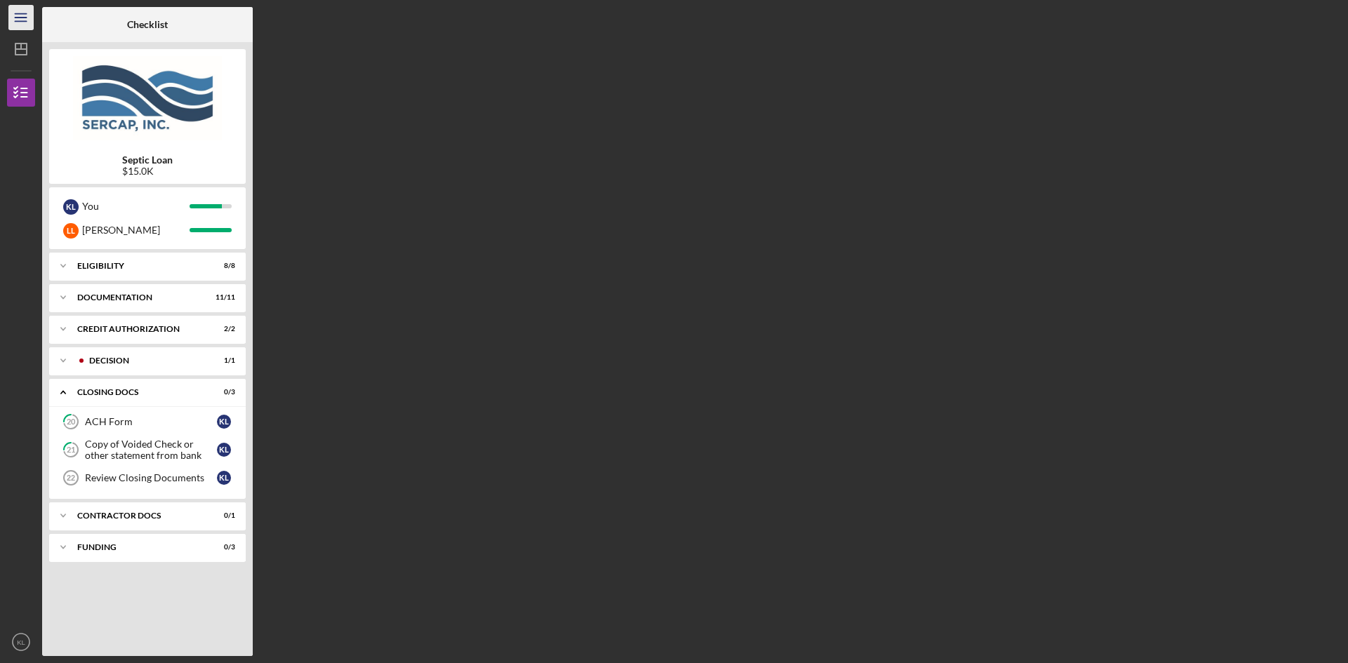
click at [21, 16] on icon "Icon/Menu" at bounding box center [22, 18] width 32 height 32
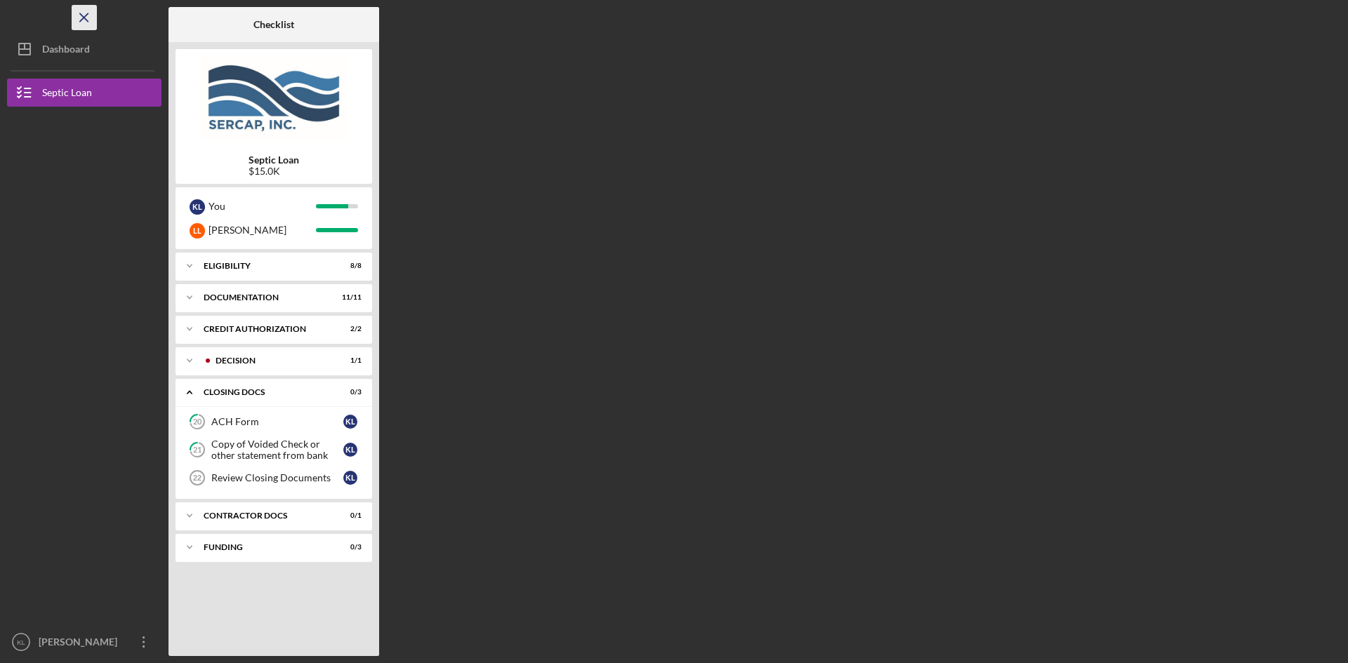
click at [77, 13] on icon "Icon/Menu Close" at bounding box center [85, 18] width 32 height 32
